Goal: Go to known website: Access a specific website the user already knows

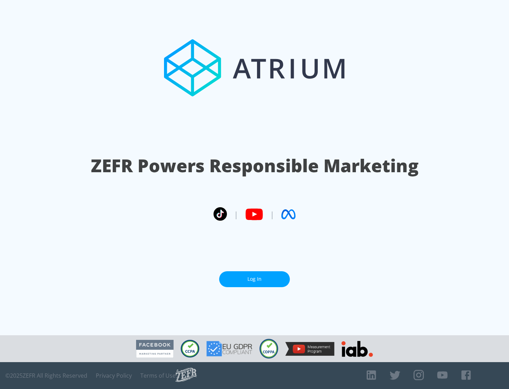
click at [254, 276] on link "Log In" at bounding box center [254, 279] width 71 height 16
